Goal: Task Accomplishment & Management: Manage account settings

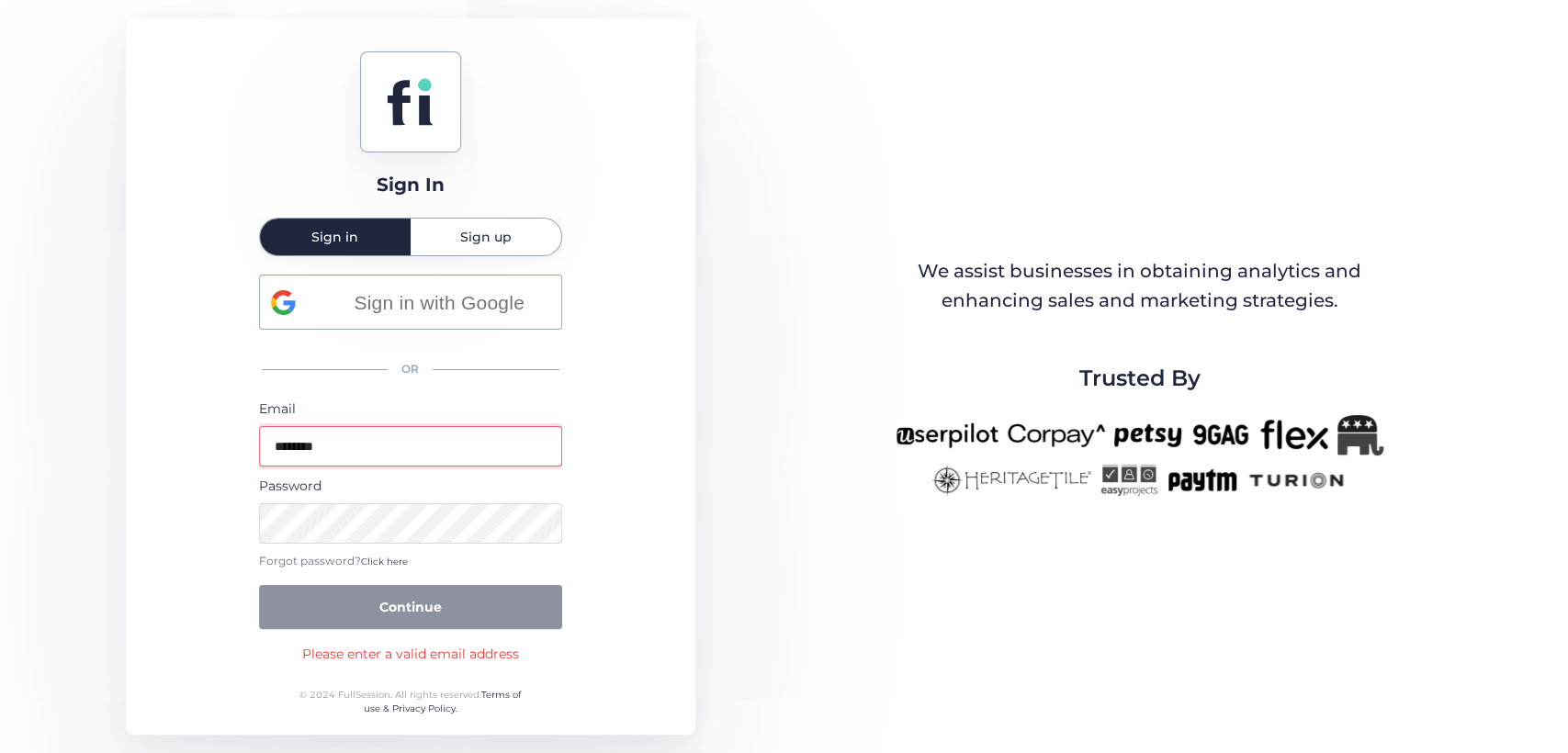
drag, startPoint x: 384, startPoint y: 440, endPoint x: 265, endPoint y: 442, distance: 119.0
click at [265, 442] on input "********" at bounding box center [411, 447] width 303 height 41
click at [478, 391] on div "Sign in with Google OR Email Password Forgot password? Click here Continue" at bounding box center [411, 451] width 303 height 355
drag, startPoint x: 405, startPoint y: 370, endPoint x: 440, endPoint y: 388, distance: 39.4
click at [440, 388] on div "OR" at bounding box center [411, 370] width 303 height 40
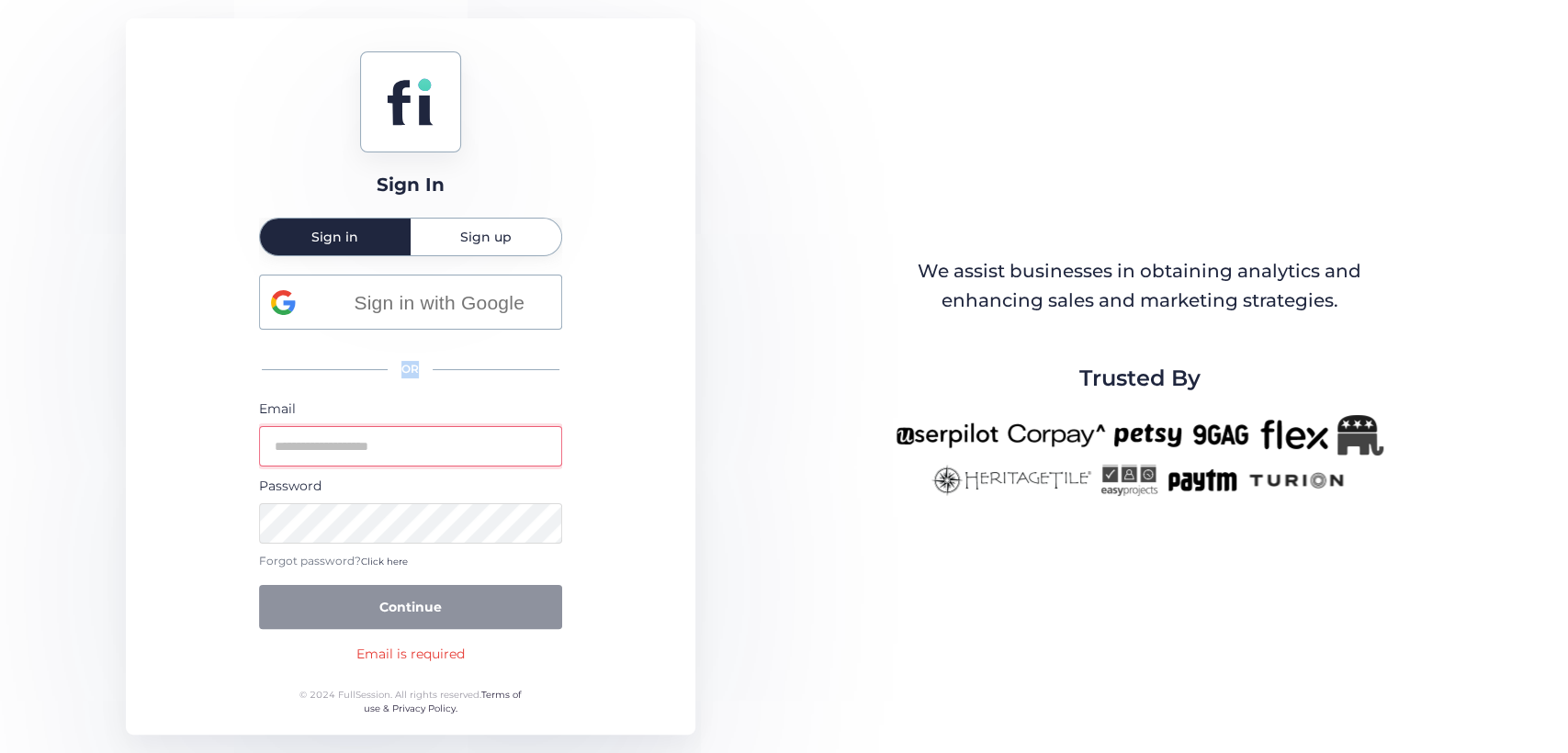
click at [410, 369] on div "OR" at bounding box center [411, 370] width 303 height 40
drag, startPoint x: 410, startPoint y: 369, endPoint x: 398, endPoint y: 367, distance: 12.2
click at [398, 367] on div "OR" at bounding box center [411, 370] width 303 height 40
click at [427, 365] on div "OR" at bounding box center [411, 370] width 303 height 40
drag, startPoint x: 414, startPoint y: 361, endPoint x: 400, endPoint y: 359, distance: 14.1
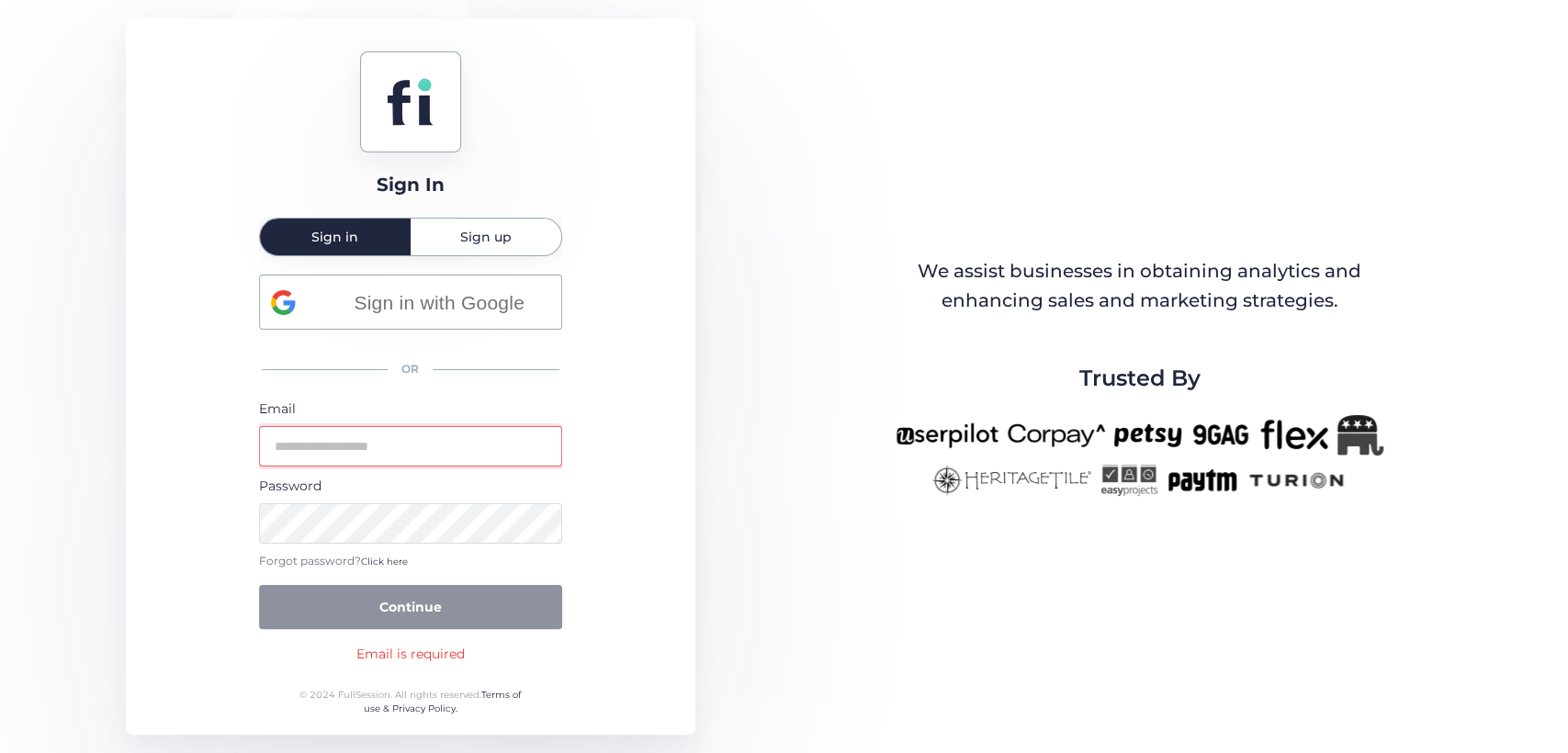
click at [406, 360] on div "OR" at bounding box center [411, 370] width 303 height 40
drag, startPoint x: 259, startPoint y: 367, endPoint x: 558, endPoint y: 347, distance: 299.7
click at [558, 360] on div "Sign In Sign in Sign up Sign in with Google OR Email Password Forgot password? …" at bounding box center [411, 376] width 570 height 716
